Goal: Task Accomplishment & Management: Complete application form

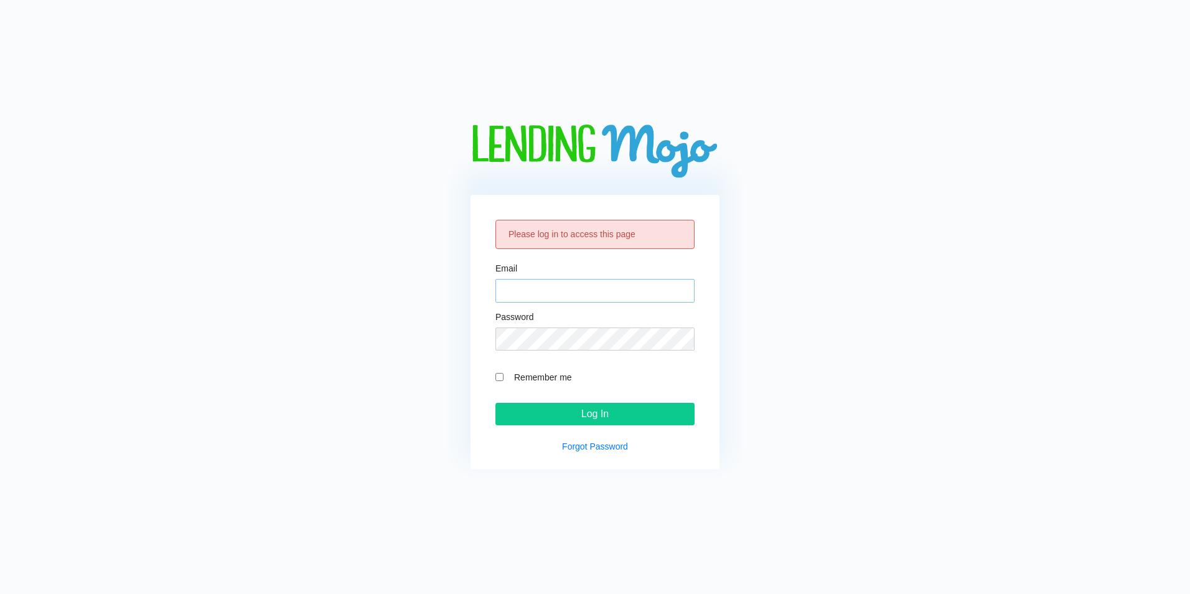
click at [589, 287] on input "Email" at bounding box center [594, 291] width 199 height 24
type input "[EMAIL_ADDRESS][DOMAIN_NAME]"
click at [499, 377] on input "Remember me" at bounding box center [499, 377] width 8 height 8
checkbox input "true"
drag, startPoint x: 583, startPoint y: 303, endPoint x: 585, endPoint y: 281, distance: 21.3
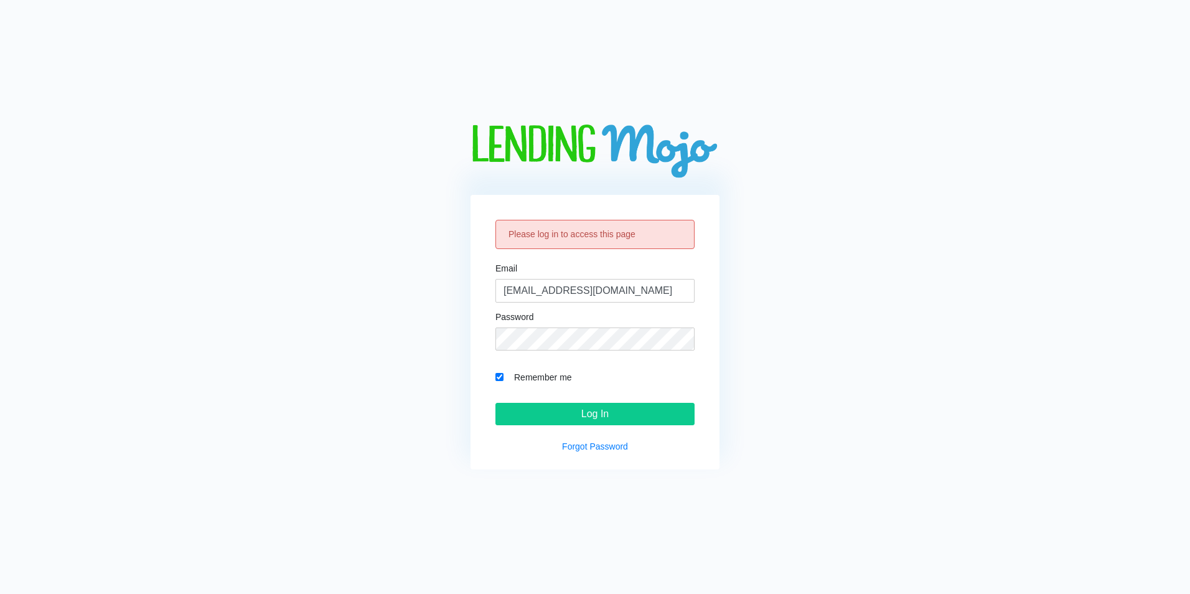
click at [583, 293] on form "Email aliautomania@gmail.com Password Remember me Log In" at bounding box center [594, 345] width 199 height 162
click at [585, 281] on input "aliautomania@gmail.com" at bounding box center [594, 291] width 199 height 24
click at [555, 425] on input "Log In" at bounding box center [594, 414] width 199 height 22
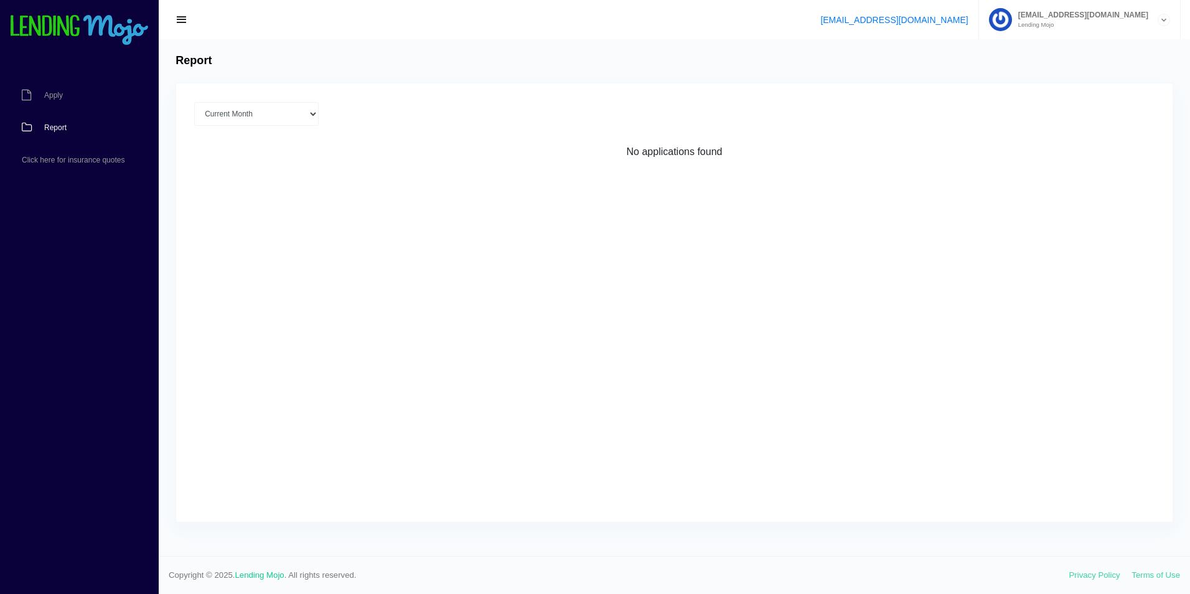
click at [1038, 16] on span "[EMAIL_ADDRESS][DOMAIN_NAME]" at bounding box center [1080, 14] width 136 height 7
click at [1036, 67] on link "Sign Out" at bounding box center [1080, 67] width 200 height 17
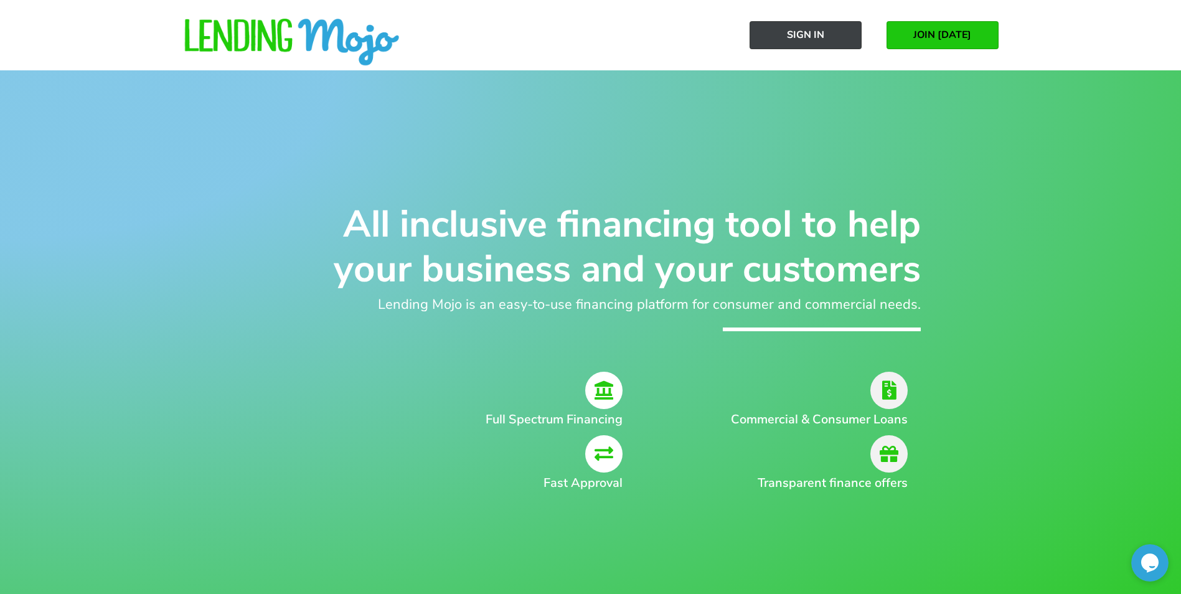
click at [798, 45] on link "Sign In" at bounding box center [805, 35] width 112 height 28
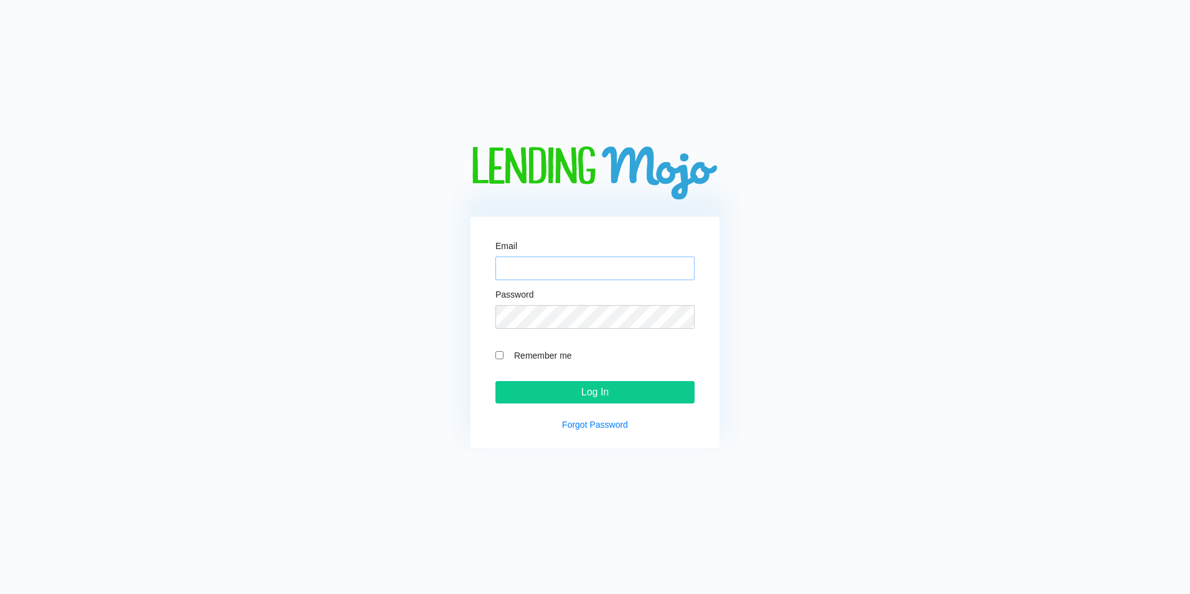
type input "[EMAIL_ADDRESS][DOMAIN_NAME]"
click at [495, 354] on div "Email aliautomania@gmail.com Password Remember me Log In Forgot Password" at bounding box center [595, 332] width 249 height 231
click at [497, 359] on input "Remember me" at bounding box center [499, 355] width 8 height 8
checkbox input "true"
click at [586, 281] on form "Email aliautomania@gmail.com Password Remember me Log In" at bounding box center [594, 323] width 199 height 162
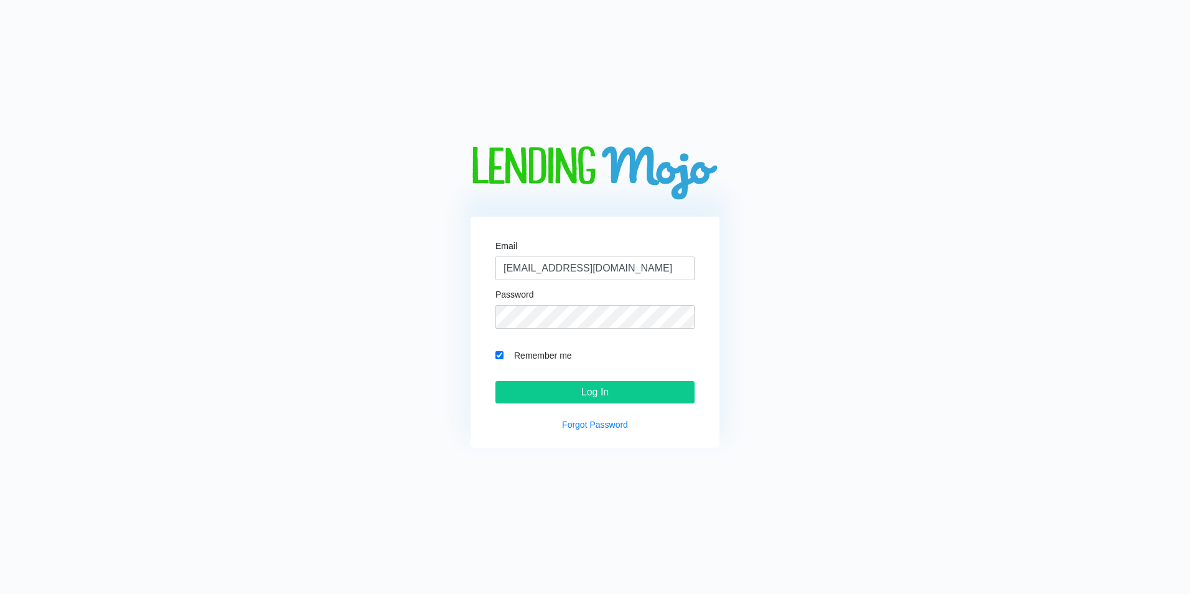
click at [658, 255] on div "Email aliautomania@gmail.com" at bounding box center [594, 261] width 199 height 39
click at [647, 261] on input "aliautomania@gmail.com" at bounding box center [594, 268] width 199 height 24
drag, startPoint x: 359, startPoint y: 253, endPoint x: 723, endPoint y: 271, distance: 364.6
click at [359, 252] on div "Email aliautomania@gmail.com Password Remember me Log In Forgot Password" at bounding box center [595, 296] width 482 height 301
click at [589, 276] on input "aliautomania@gmail.com" at bounding box center [594, 268] width 199 height 24
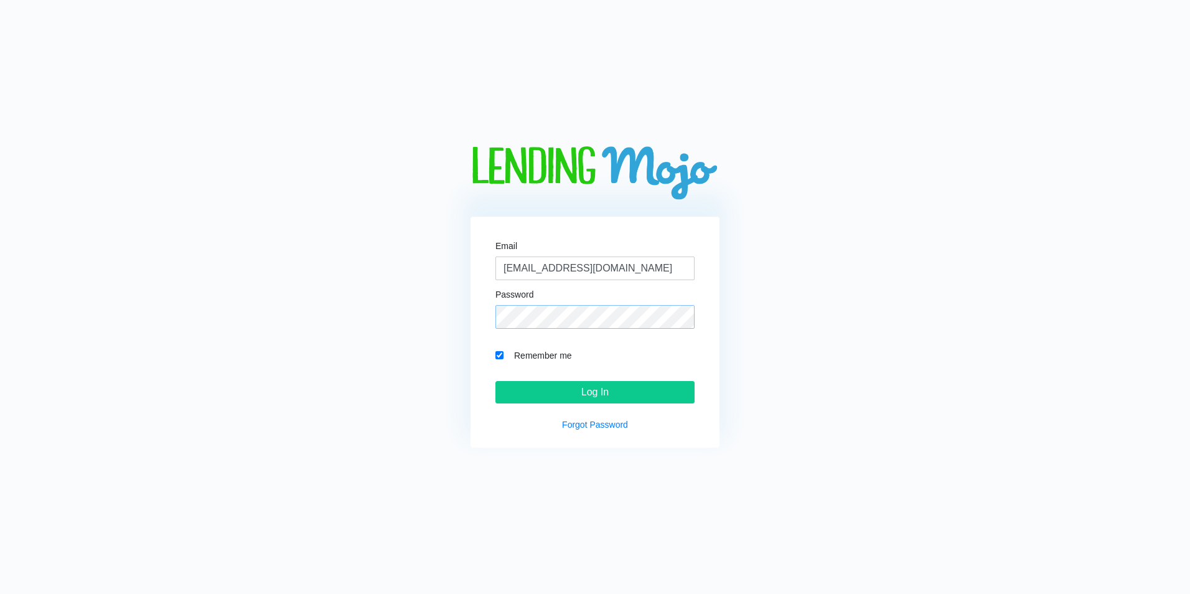
click at [495, 381] on input "Log In" at bounding box center [594, 392] width 199 height 22
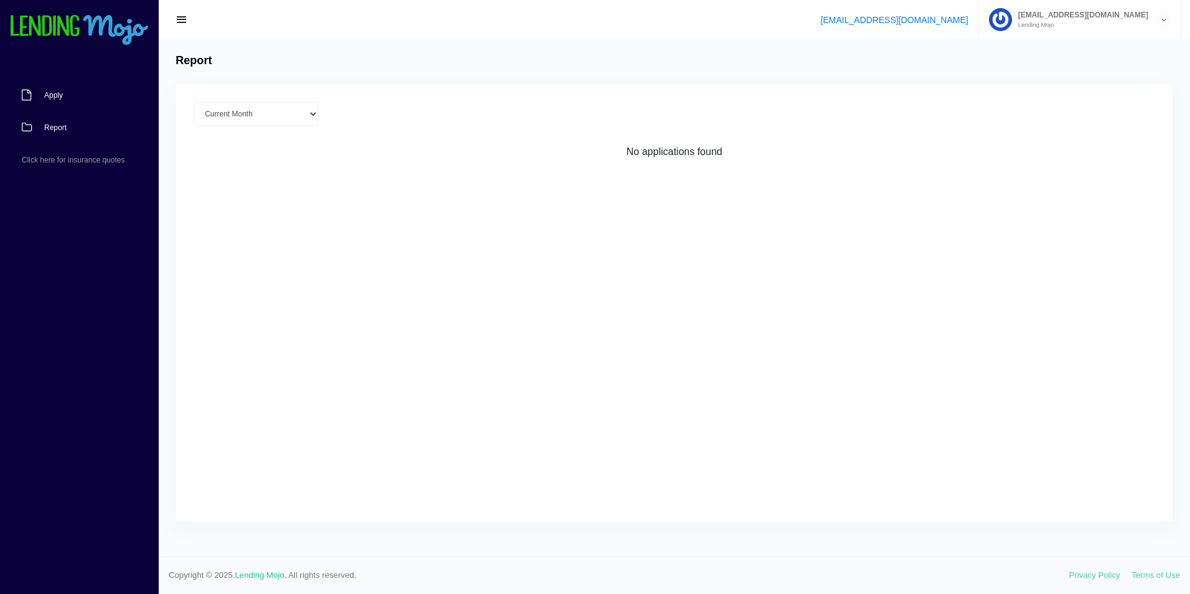
click at [91, 93] on link "Apply" at bounding box center [73, 95] width 146 height 32
